Goal: Check status: Check status

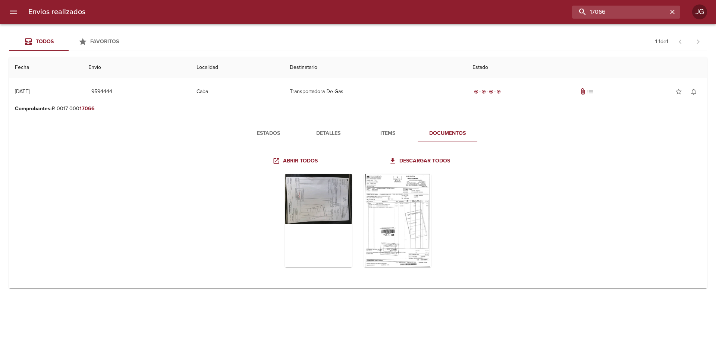
drag, startPoint x: 608, startPoint y: 6, endPoint x: 573, endPoint y: 1, distance: 35.4
click at [573, 1] on div "Envios realizados 17066 JG" at bounding box center [358, 12] width 716 height 24
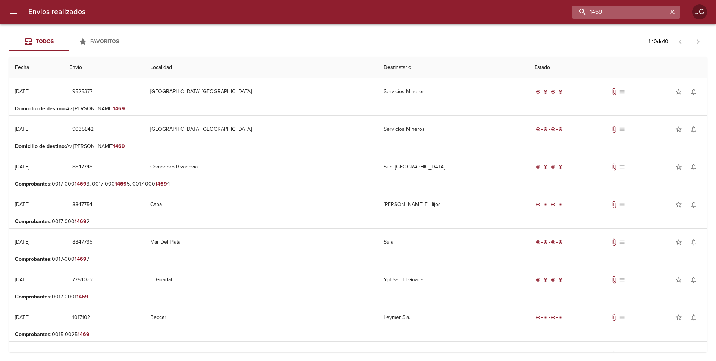
click at [592, 8] on input "1469" at bounding box center [619, 12] width 95 height 13
drag, startPoint x: 599, startPoint y: 9, endPoint x: 584, endPoint y: 8, distance: 14.2
click at [584, 8] on input "15-1469" at bounding box center [619, 12] width 95 height 13
drag, startPoint x: 605, startPoint y: 10, endPoint x: 596, endPoint y: 9, distance: 8.3
click at [596, 9] on input "1469" at bounding box center [619, 12] width 95 height 13
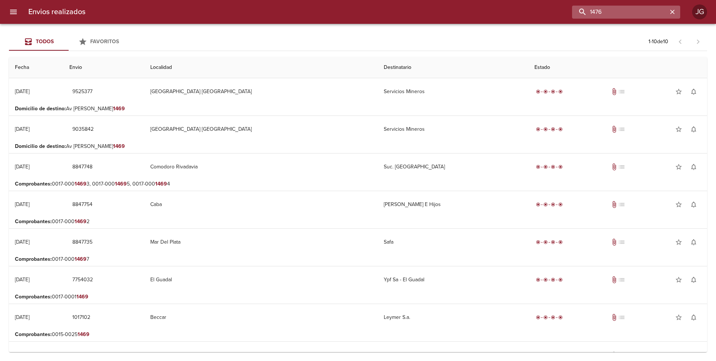
type input "1476"
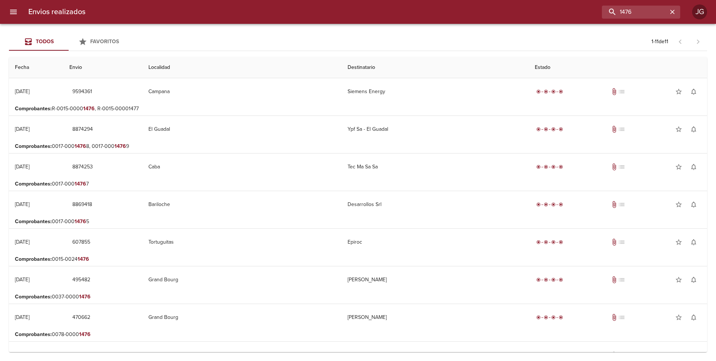
click at [382, 106] on p "Comprobantes : R-0015-0000 1476 , R-0015-00001477" at bounding box center [358, 108] width 686 height 7
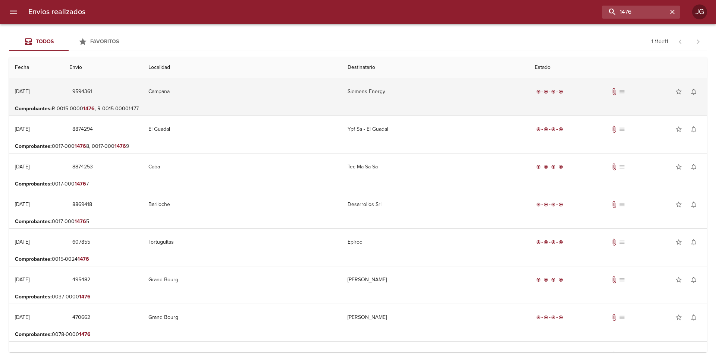
click at [294, 97] on td "Campana" at bounding box center [241, 91] width 199 height 27
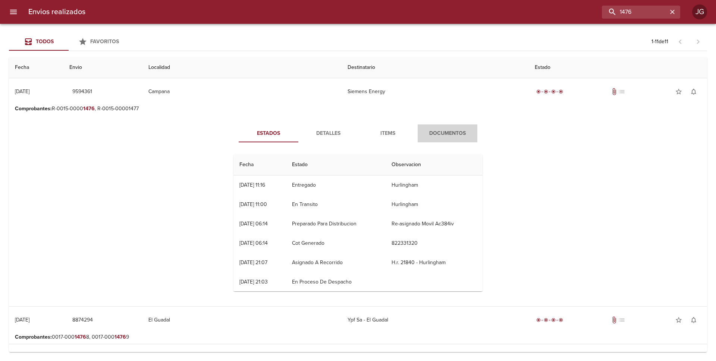
click at [435, 131] on span "Documentos" at bounding box center [447, 133] width 51 height 9
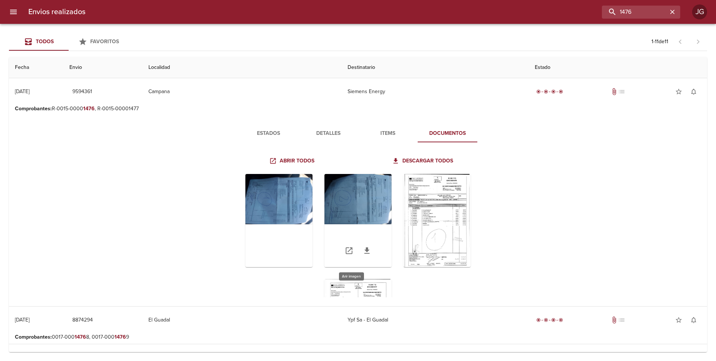
scroll to position [81, 0]
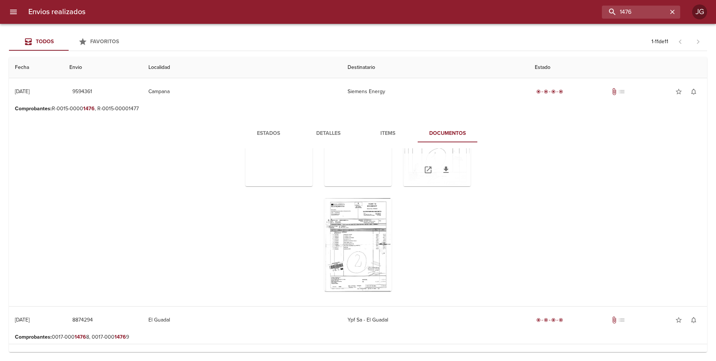
click at [424, 157] on div "Tabla de envíos del cliente" at bounding box center [437, 170] width 67 height 33
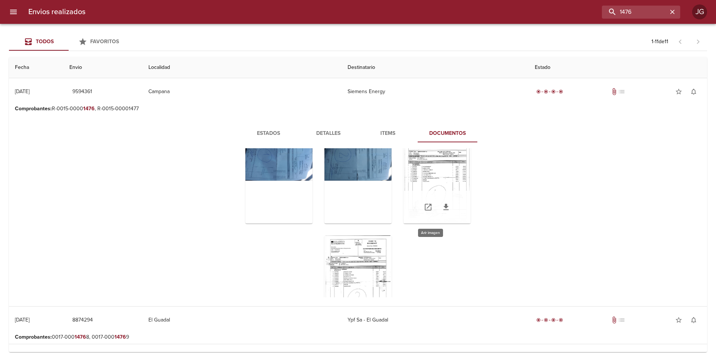
click at [435, 181] on div "Tabla de envíos del cliente" at bounding box center [437, 177] width 67 height 93
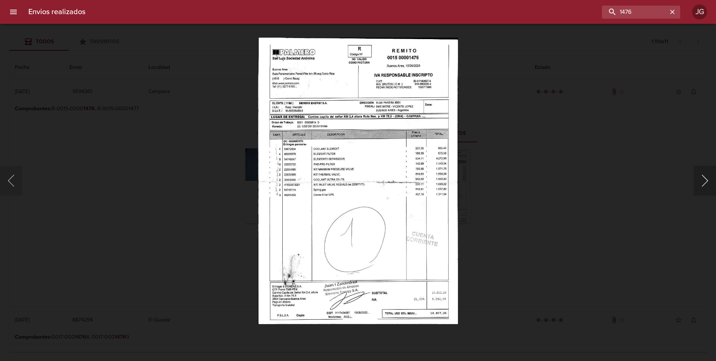
click at [702, 184] on button "Siguiente" at bounding box center [705, 181] width 22 height 30
